Goal: Use online tool/utility: Utilize a website feature to perform a specific function

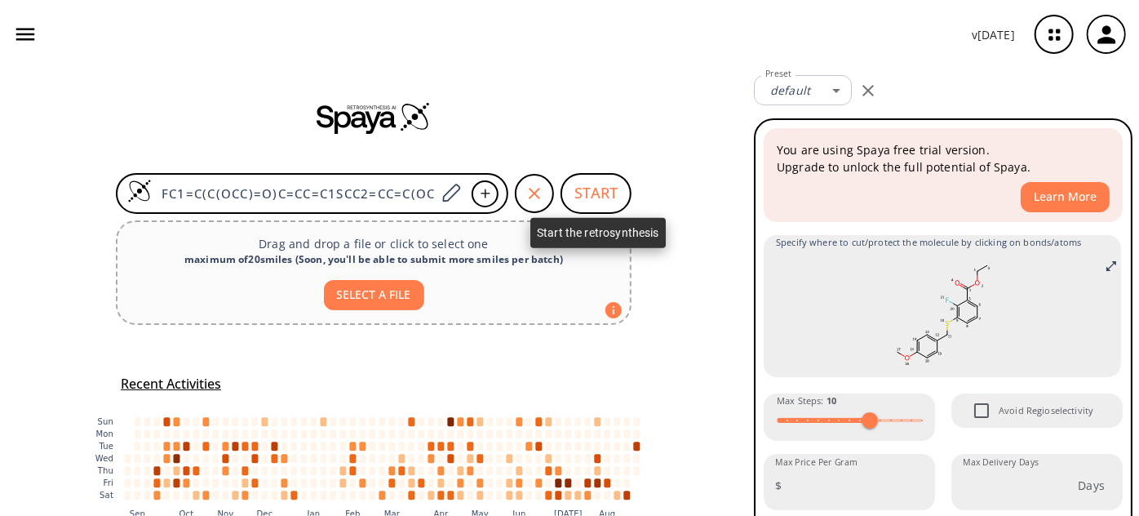
click at [591, 202] on button "START" at bounding box center [595, 193] width 71 height 41
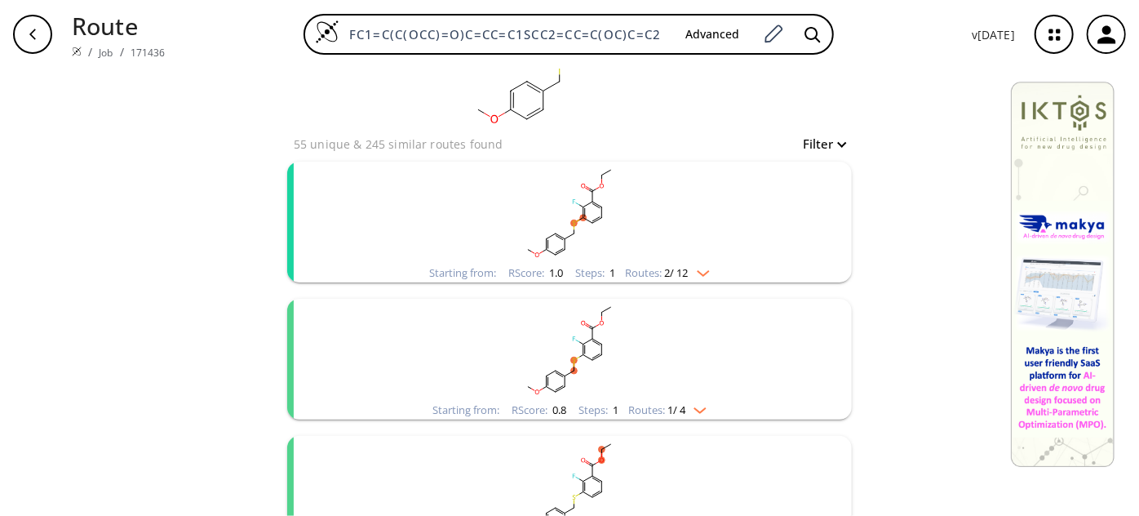
scroll to position [222, 0]
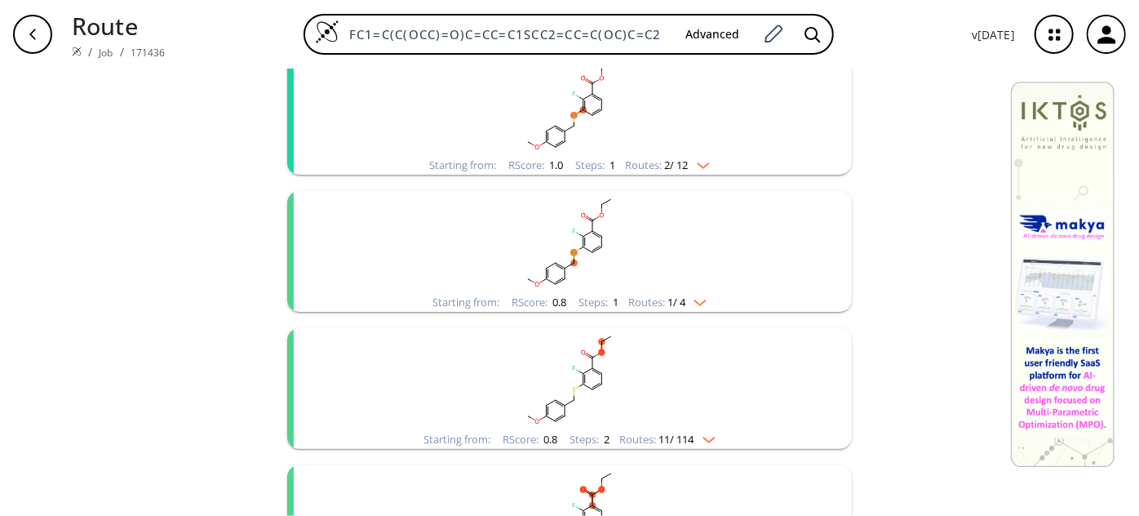
click at [560, 69] on rect "clusters" at bounding box center [569, 105] width 424 height 102
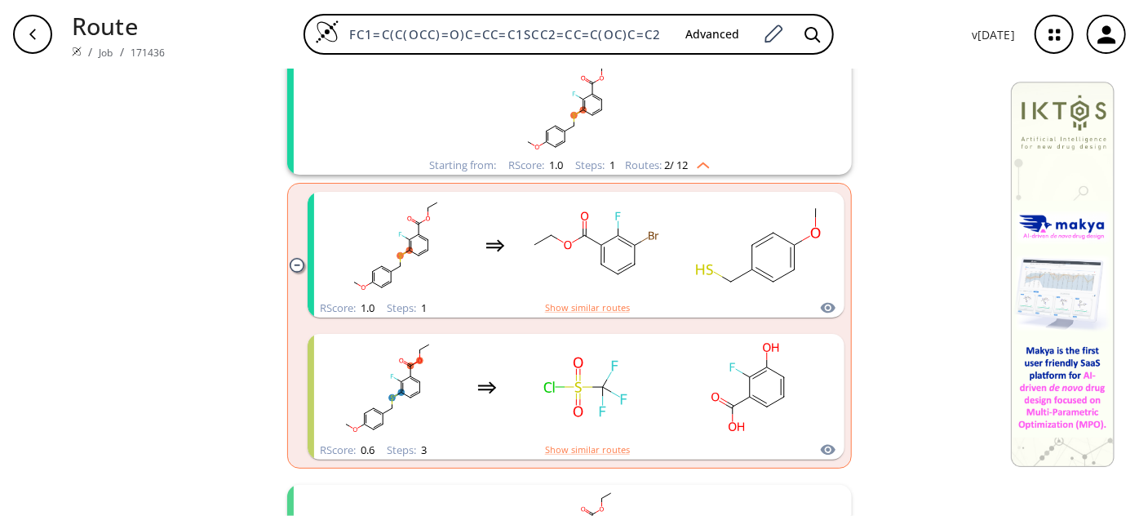
click at [607, 135] on rect "clusters" at bounding box center [569, 105] width 424 height 102
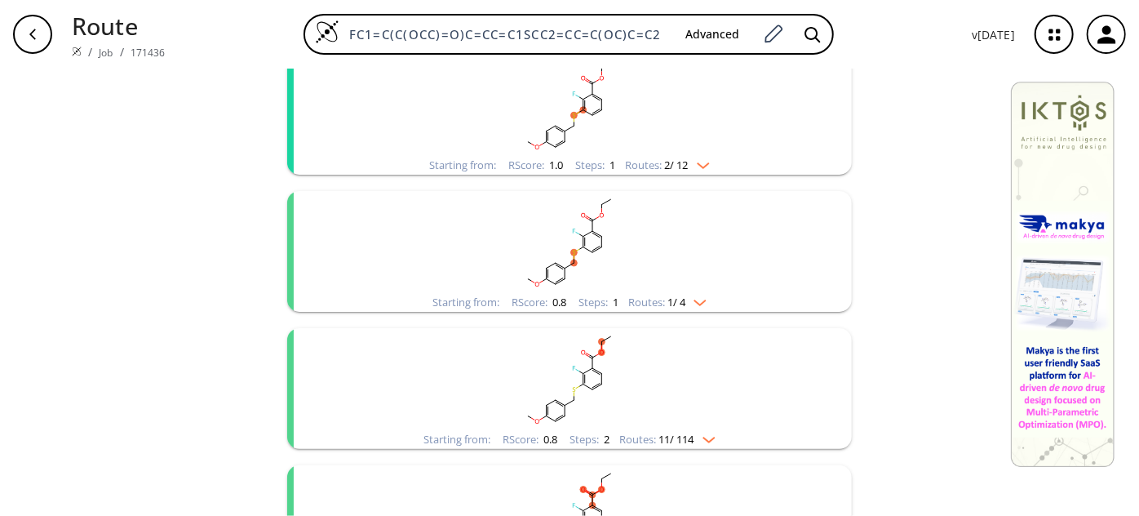
click at [556, 241] on rect "clusters" at bounding box center [569, 242] width 424 height 102
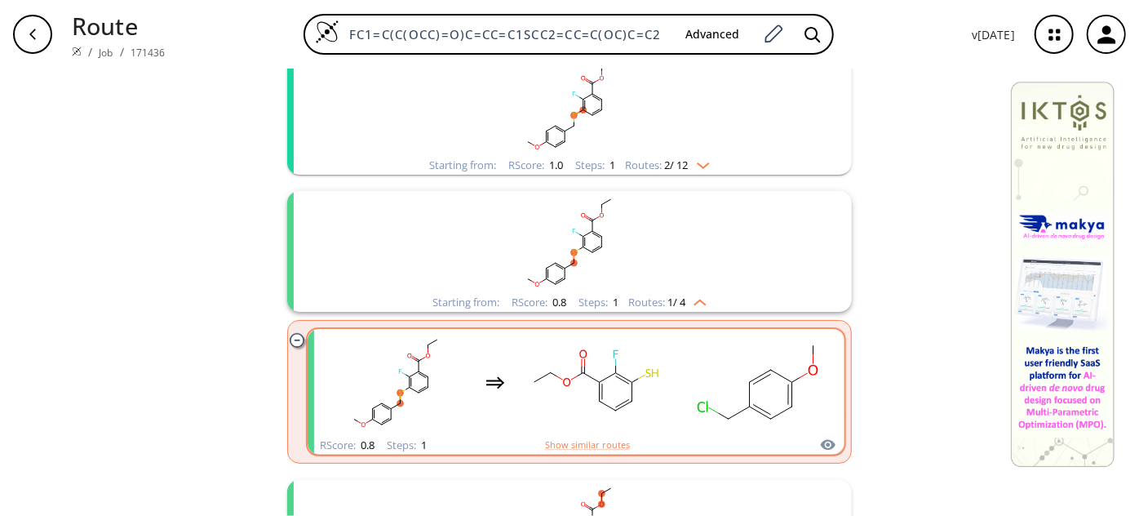
click at [685, 394] on rect "clusters" at bounding box center [757, 382] width 147 height 102
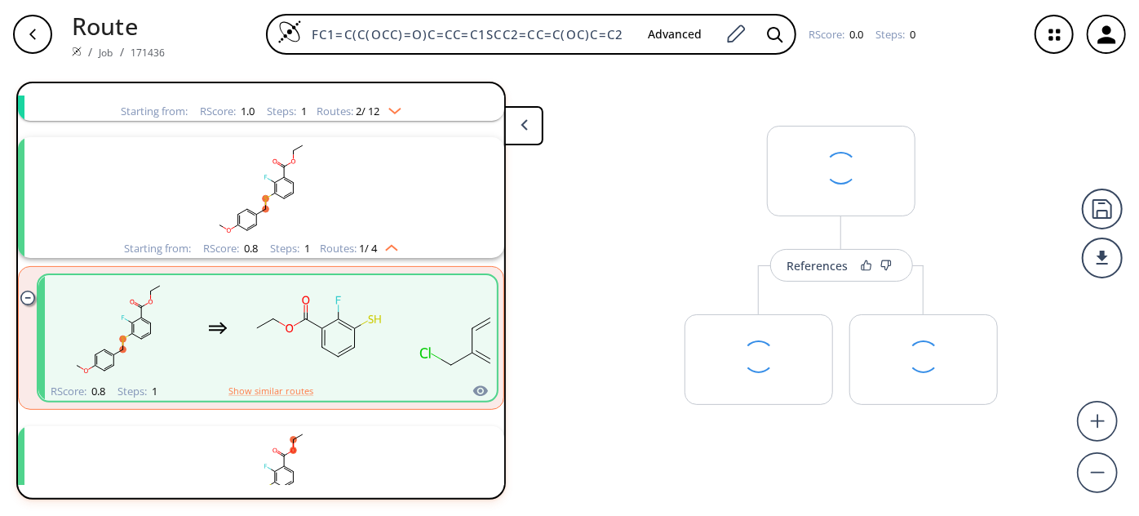
scroll to position [173, 0]
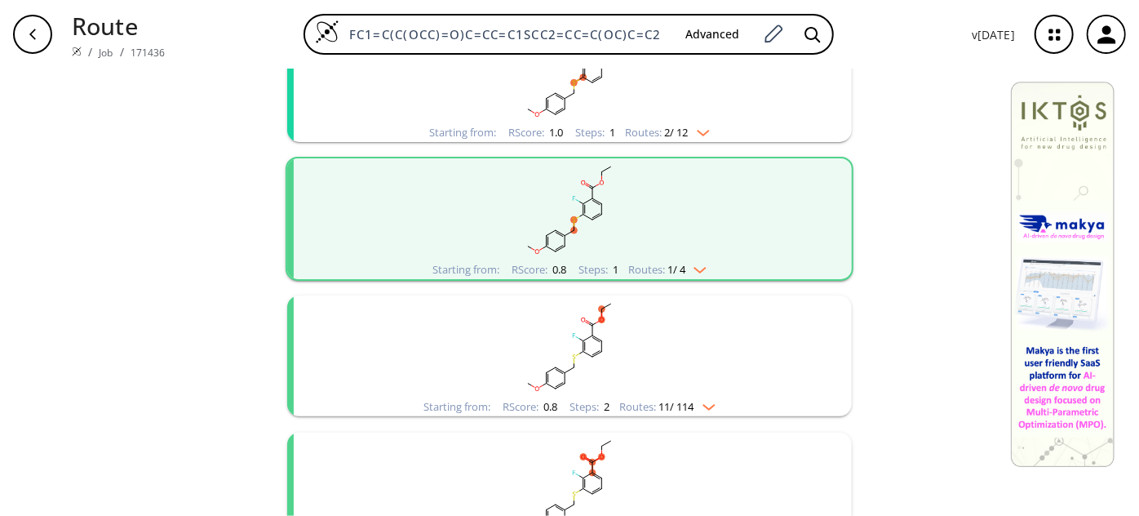
scroll to position [222, 0]
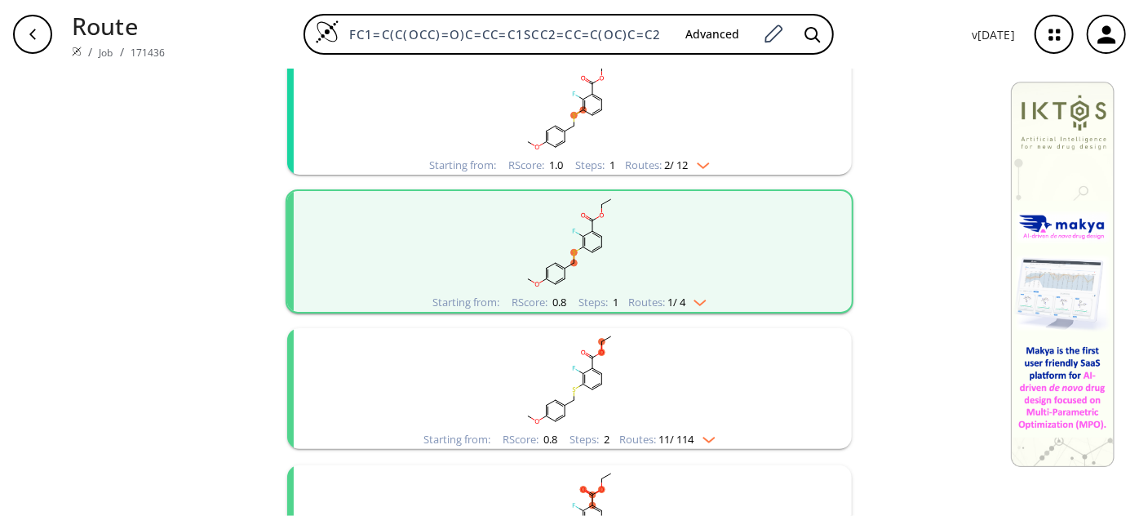
click at [587, 134] on rect "clusters" at bounding box center [569, 105] width 424 height 102
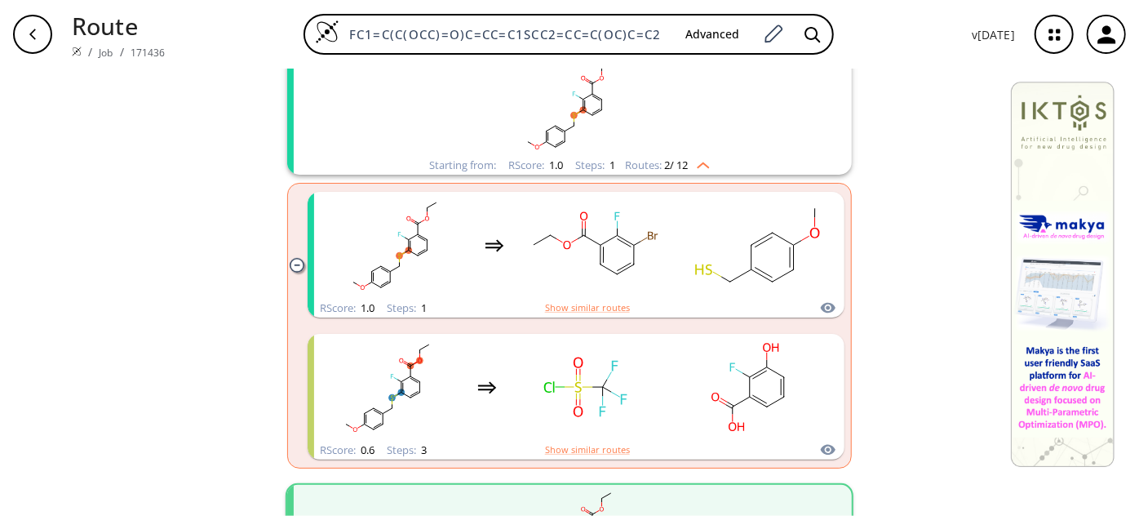
click at [587, 134] on rect "clusters" at bounding box center [569, 105] width 424 height 102
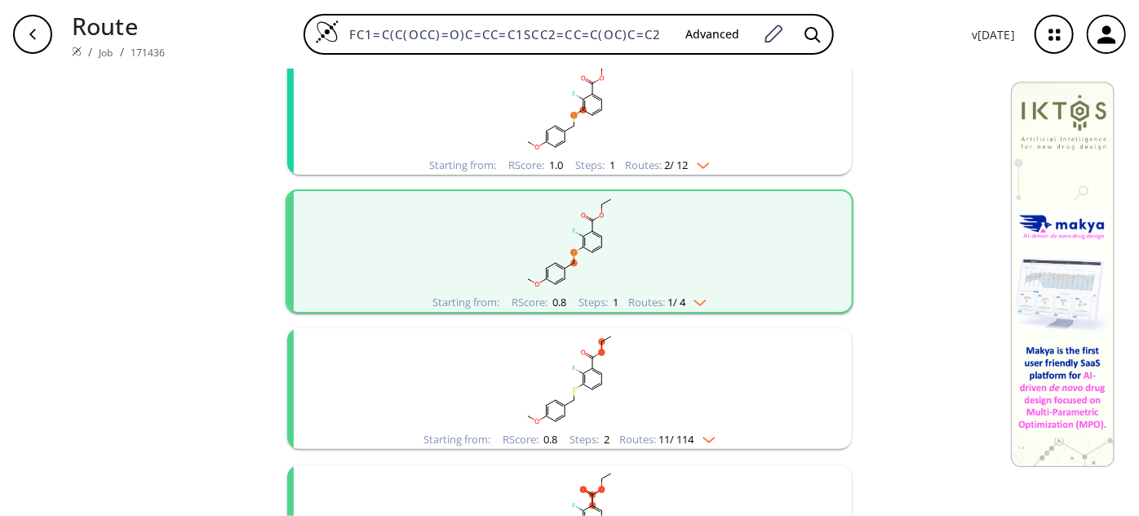
scroll to position [296, 0]
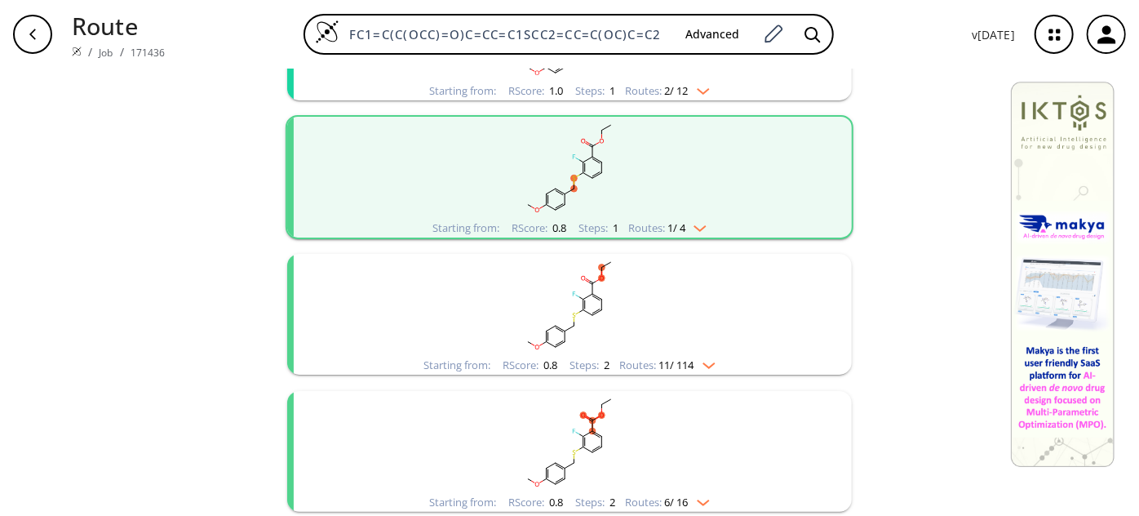
click at [581, 297] on rect "clusters" at bounding box center [569, 305] width 424 height 102
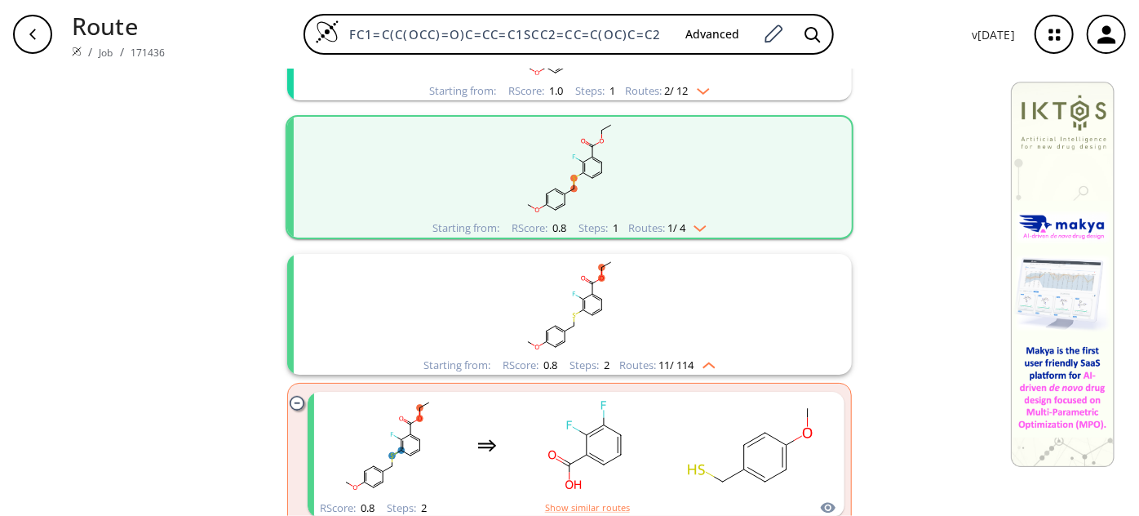
click at [581, 297] on rect "clusters" at bounding box center [569, 305] width 424 height 102
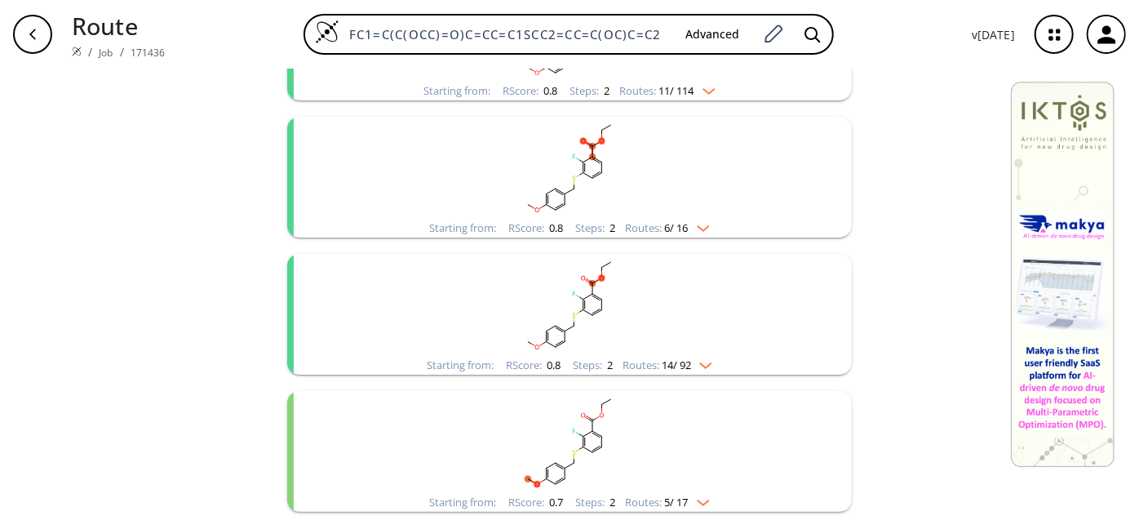
scroll to position [593, 0]
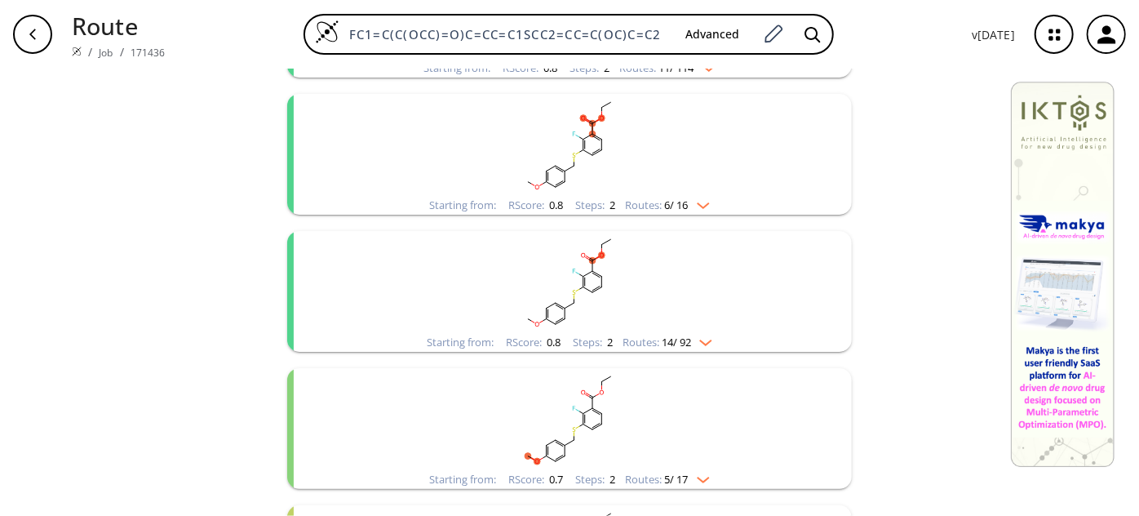
click at [583, 163] on rect "clusters" at bounding box center [569, 145] width 424 height 102
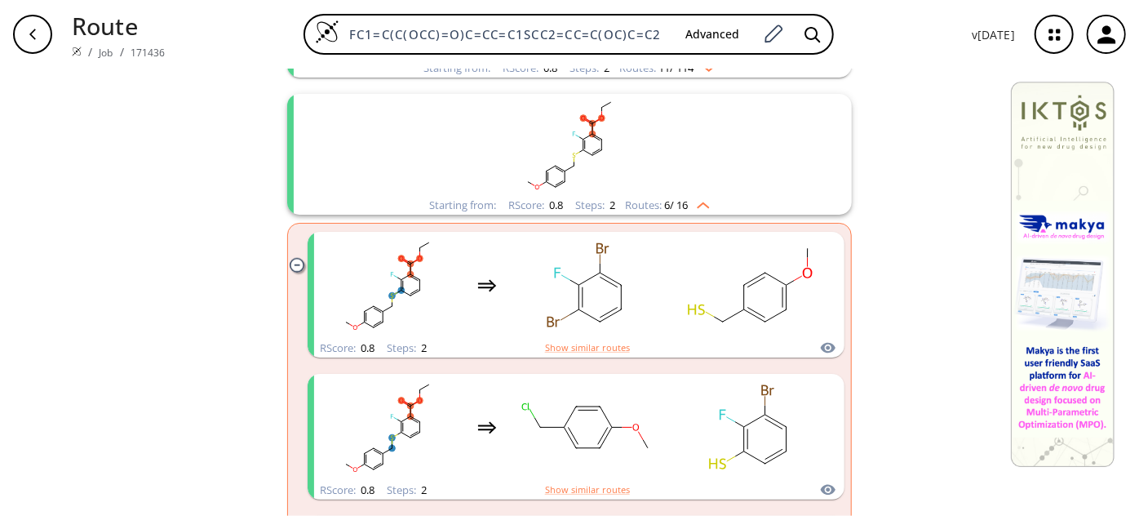
click at [583, 163] on rect "clusters" at bounding box center [569, 145] width 424 height 102
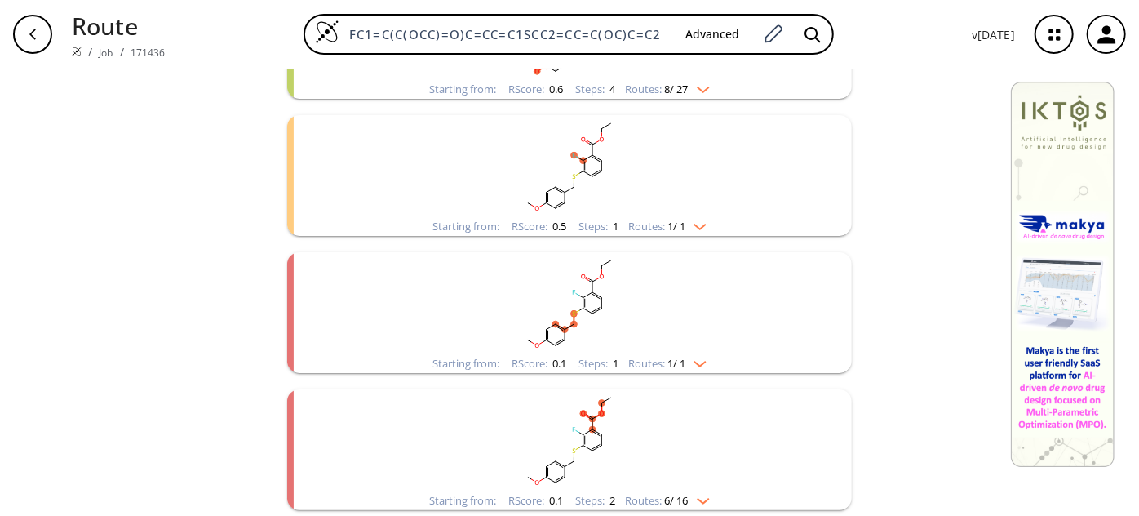
scroll to position [1122, 0]
click at [599, 308] on ellipse "clusters" at bounding box center [602, 306] width 7 height 7
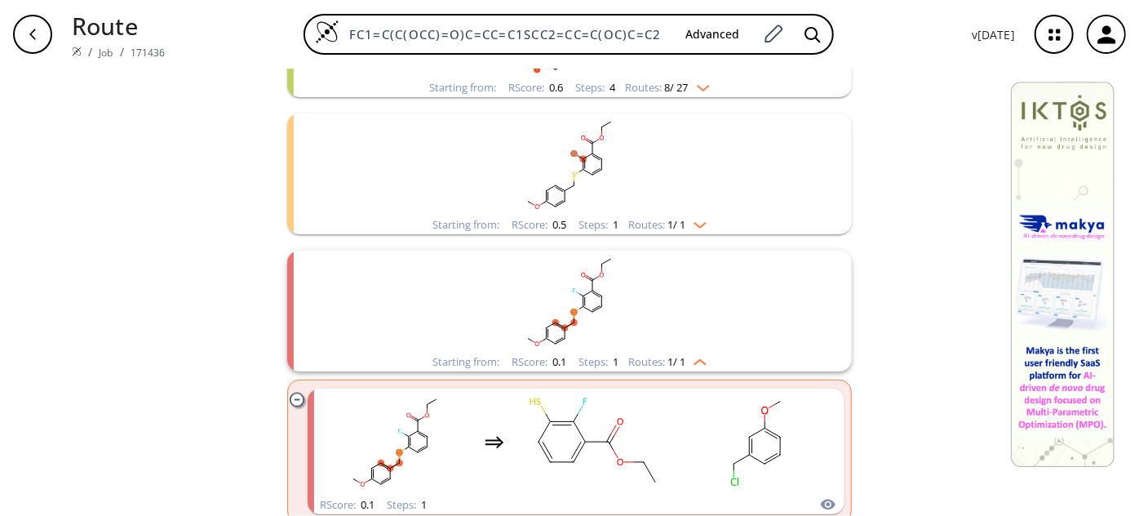
scroll to position [1270, 0]
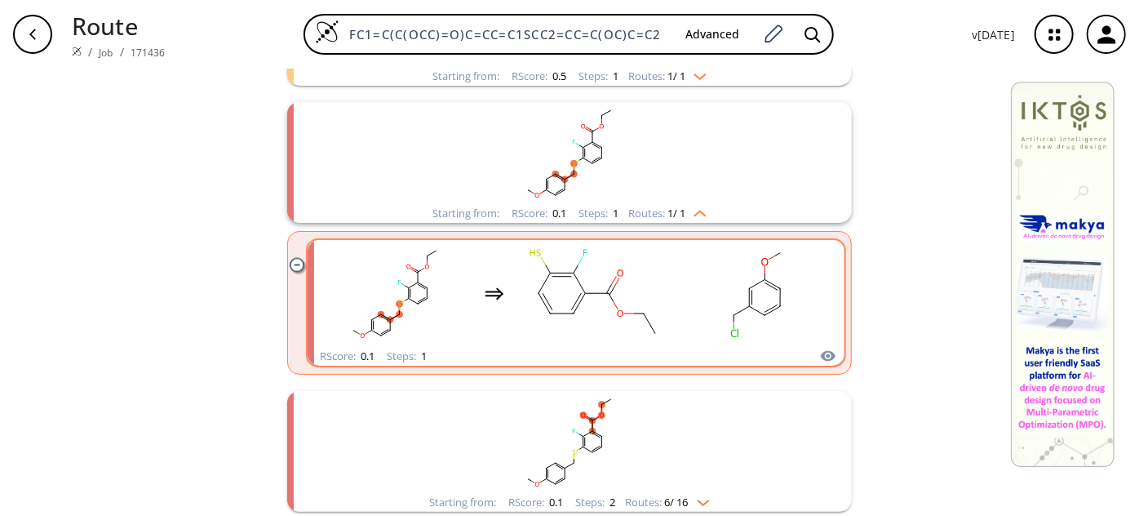
click at [615, 302] on rect "clusters" at bounding box center [594, 293] width 147 height 102
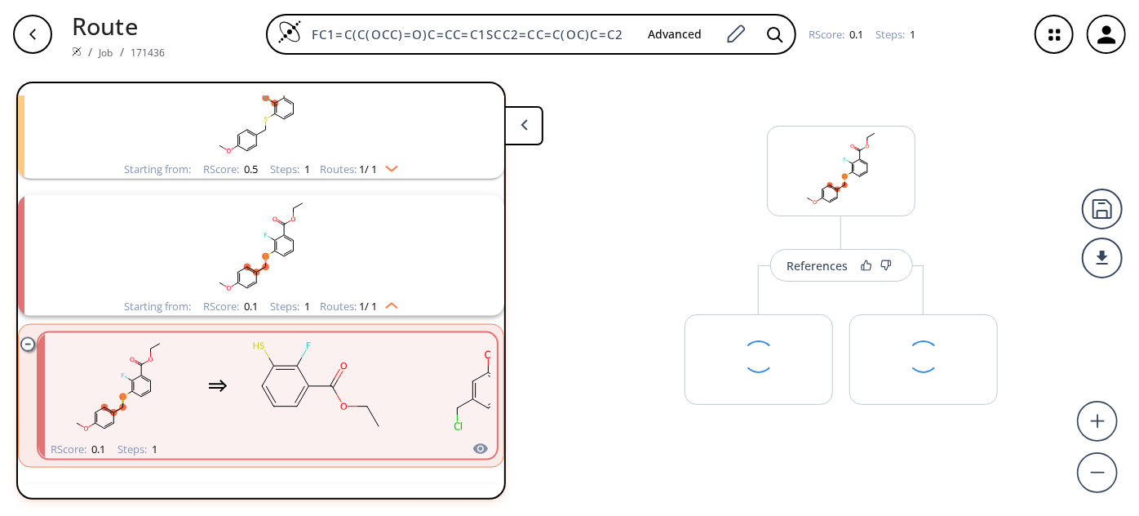
scroll to position [1132, 0]
